Goal: Transaction & Acquisition: Obtain resource

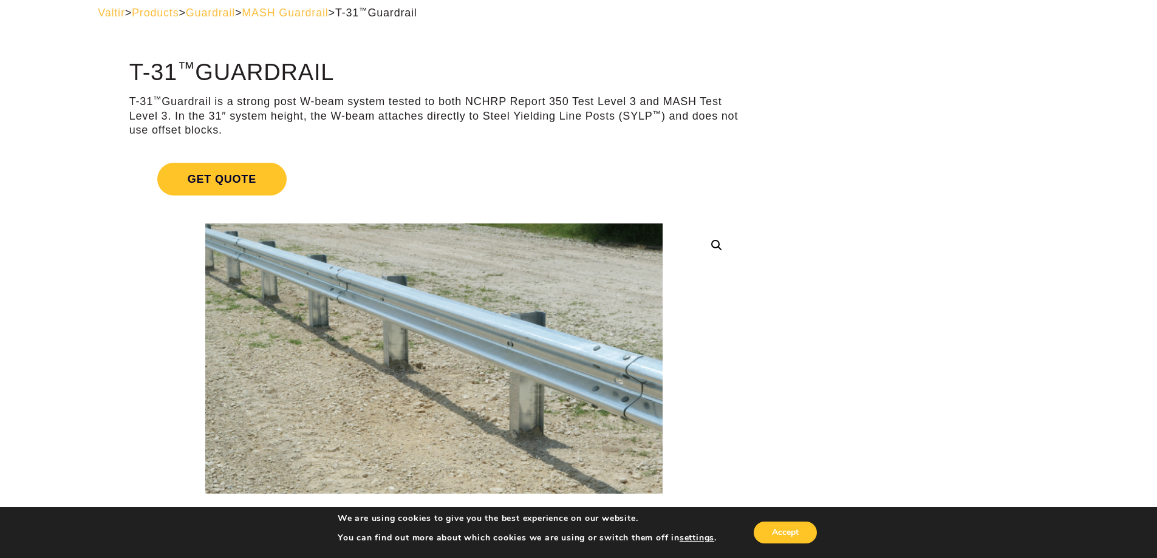
scroll to position [182, 0]
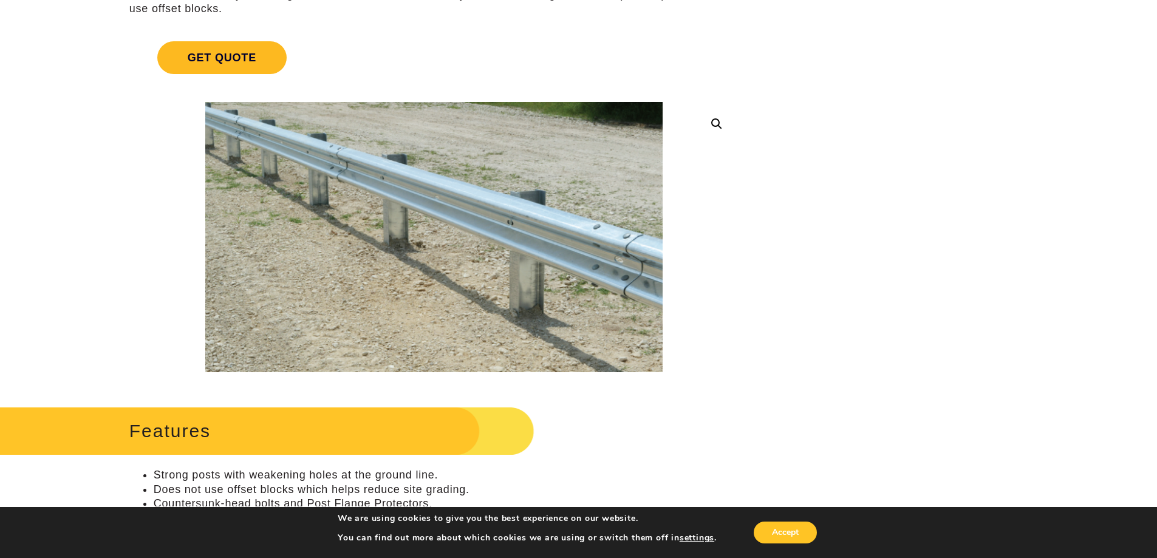
click at [228, 56] on span "Get Quote" at bounding box center [221, 57] width 129 height 33
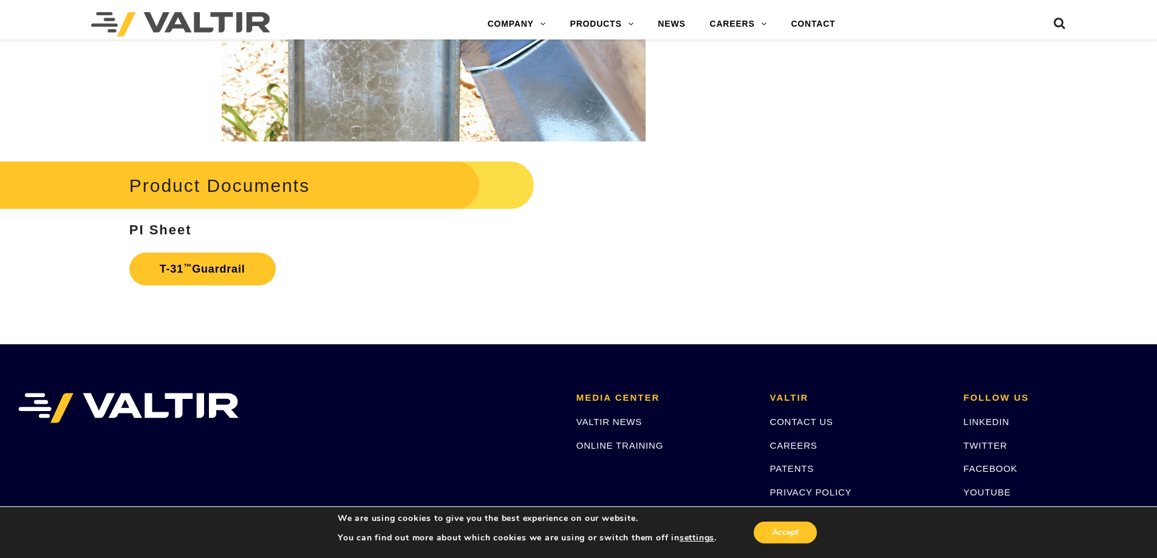
scroll to position [2520, 0]
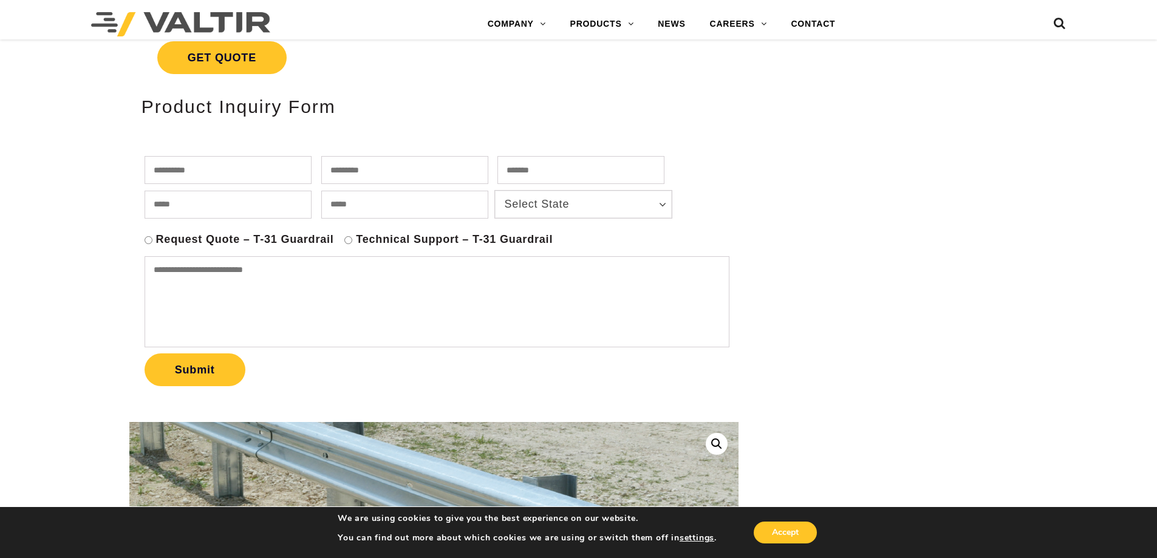
scroll to position [486, 0]
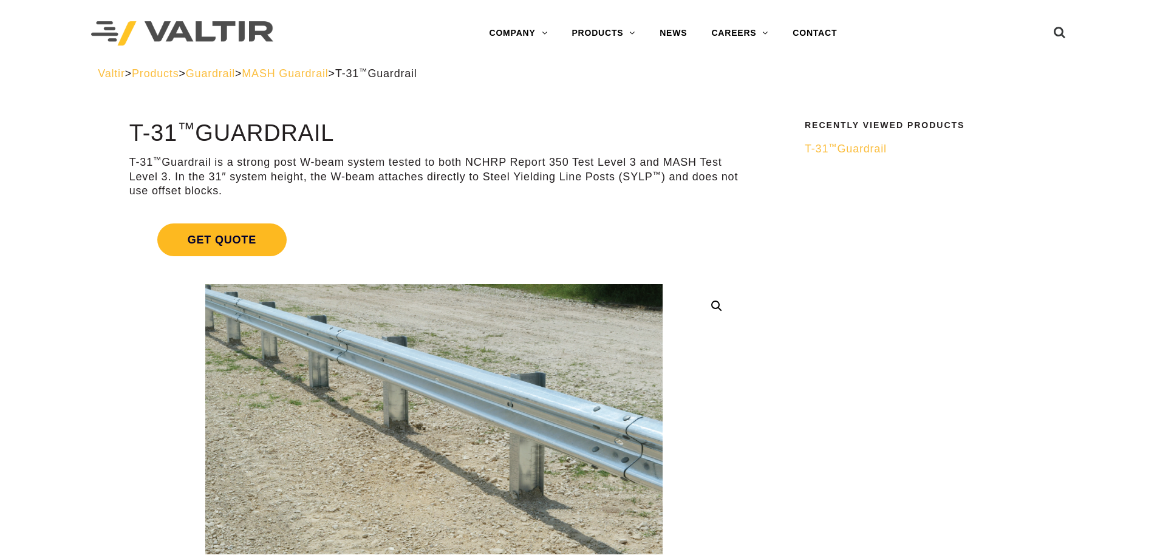
click at [250, 233] on span "Get Quote" at bounding box center [221, 240] width 129 height 33
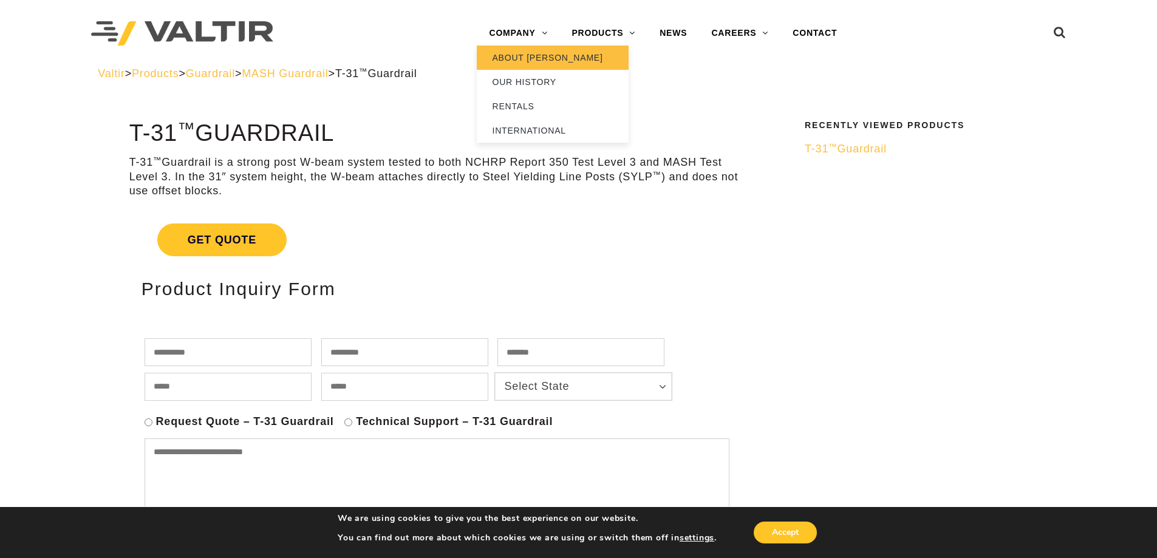
click at [531, 60] on link "ABOUT [PERSON_NAME]" at bounding box center [553, 58] width 152 height 24
